Goal: Information Seeking & Learning: Learn about a topic

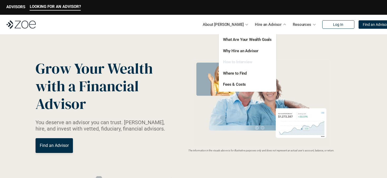
click at [236, 63] on link "How to Interview" at bounding box center [237, 61] width 29 height 5
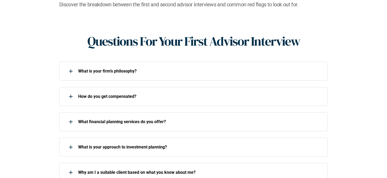
scroll to position [210, 0]
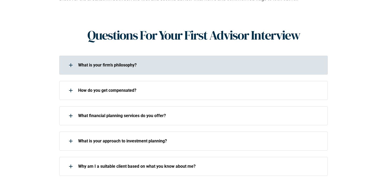
click at [89, 60] on div "What is your firm’s philosophy?" at bounding box center [190, 65] width 262 height 11
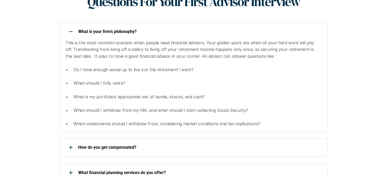
scroll to position [244, 0]
click at [71, 31] on use at bounding box center [71, 31] width 4 height 1
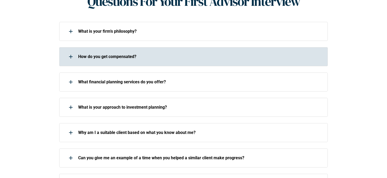
click at [104, 51] on div "How do you get compensated?" at bounding box center [190, 56] width 262 height 11
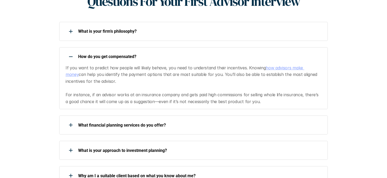
click at [103, 54] on p "How do you get compensated?" at bounding box center [199, 56] width 243 height 5
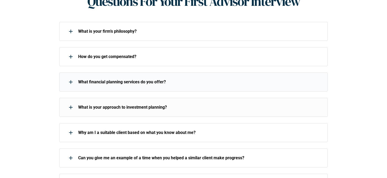
click at [100, 79] on p "What financial planning services do you offer?" at bounding box center [199, 81] width 243 height 5
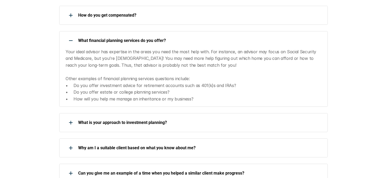
scroll to position [286, 0]
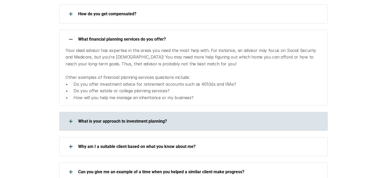
click at [112, 117] on div "What is your approach to investment planning?" at bounding box center [190, 121] width 262 height 11
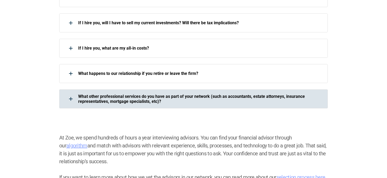
scroll to position [718, 0]
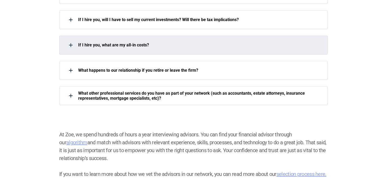
click at [147, 41] on div "If I hire you, what are my all-in costs?" at bounding box center [190, 45] width 262 height 11
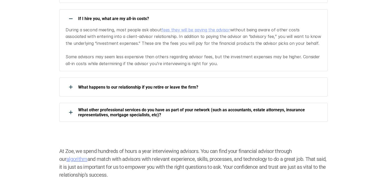
scroll to position [744, 0]
click at [121, 16] on p "If I hire you, what are my all-in costs?" at bounding box center [199, 18] width 243 height 5
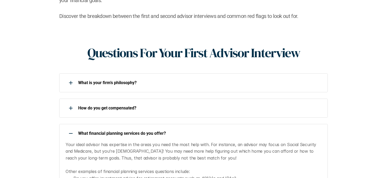
scroll to position [0, 0]
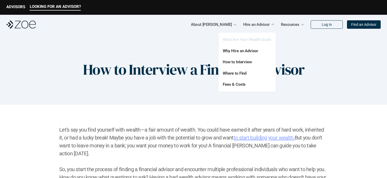
click at [243, 39] on link "What Are Your Wealth Goals" at bounding box center [247, 39] width 49 height 5
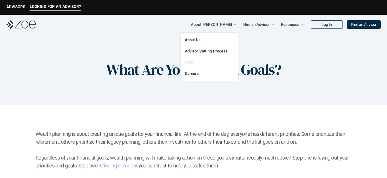
click at [190, 63] on link "FAQs" at bounding box center [189, 62] width 9 height 5
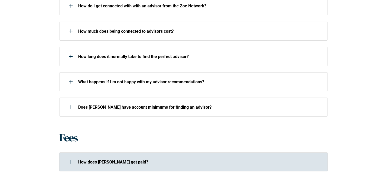
scroll to position [277, 0]
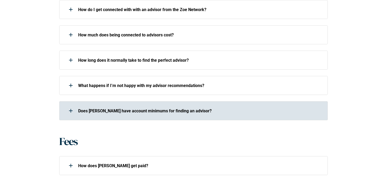
click at [126, 110] on p "Does [PERSON_NAME] have account minimums for finding an advisor?" at bounding box center [199, 110] width 243 height 5
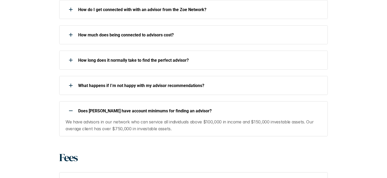
click at [125, 111] on p "Does [PERSON_NAME] have account minimums for finding an advisor?" at bounding box center [199, 110] width 243 height 5
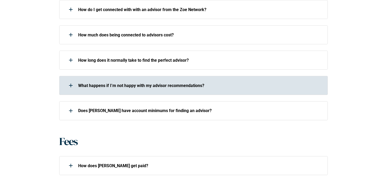
click at [126, 88] on p "What happens if I’m not happy with my advisor recommendations?" at bounding box center [199, 85] width 243 height 5
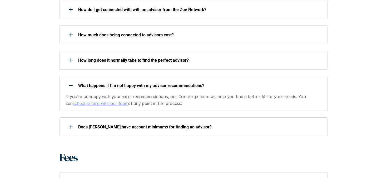
click at [125, 87] on p "What happens if I’m not happy with my advisor recommendations?" at bounding box center [199, 85] width 243 height 5
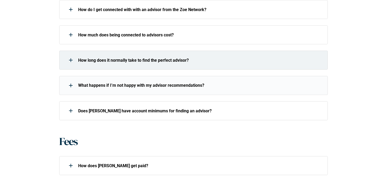
click at [123, 58] on p "How long does it normally take to find the perfect advisor?" at bounding box center [199, 60] width 243 height 5
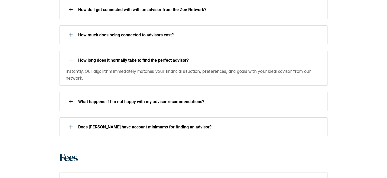
click at [123, 58] on p "How long does it normally take to find the perfect advisor?" at bounding box center [199, 60] width 243 height 5
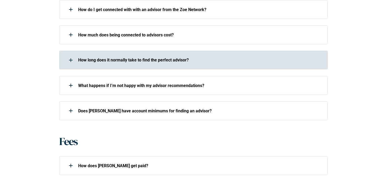
click at [123, 58] on p "How long does it normally take to find the perfect advisor?" at bounding box center [199, 60] width 243 height 5
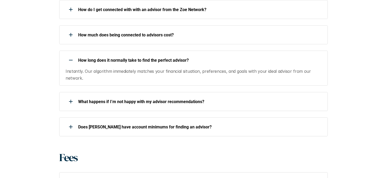
click at [123, 58] on p "How long does it normally take to find the perfect advisor?" at bounding box center [199, 60] width 243 height 5
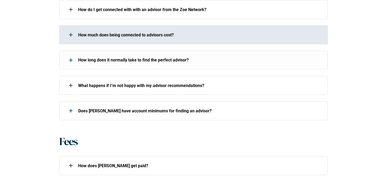
click at [126, 34] on p "How much does being connected to advisors cost?" at bounding box center [199, 34] width 243 height 5
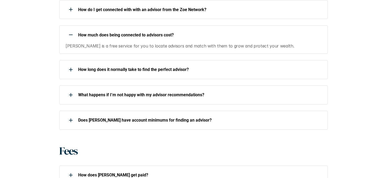
click at [126, 34] on p "How much does being connected to advisors cost?" at bounding box center [199, 34] width 243 height 5
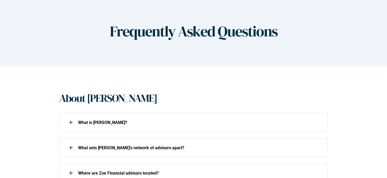
scroll to position [0, 0]
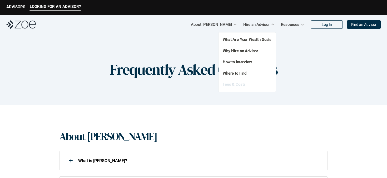
click at [236, 84] on link "Fees & Costs" at bounding box center [234, 84] width 23 height 5
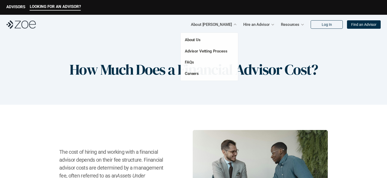
click at [222, 26] on div at bounding box center [208, 49] width 57 height 61
click at [197, 52] on link "Advisor Vetting Process" at bounding box center [206, 51] width 43 height 5
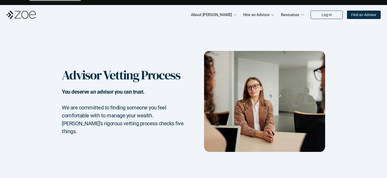
scroll to position [11, 0]
